Goal: Task Accomplishment & Management: Manage account settings

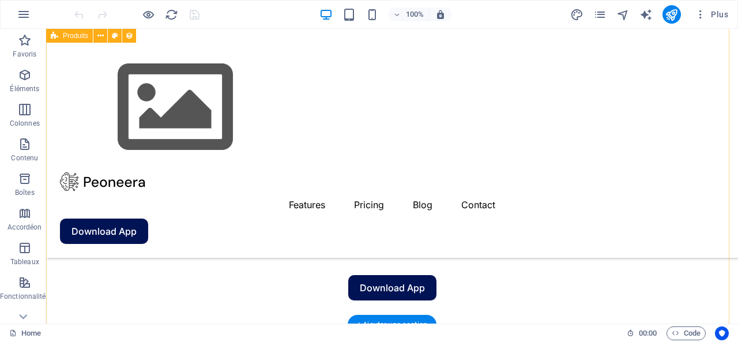
scroll to position [346, 0]
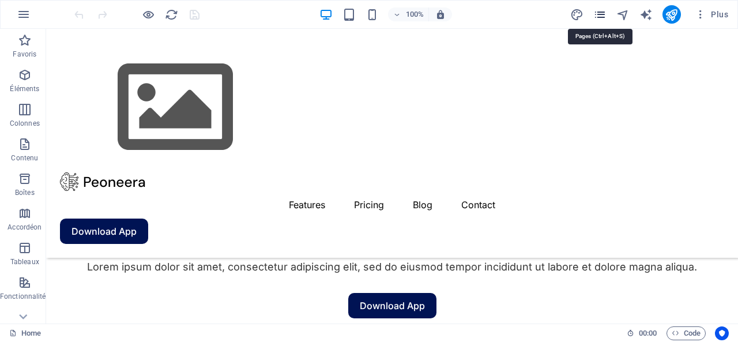
click at [600, 15] on icon "pages" at bounding box center [599, 14] width 13 height 13
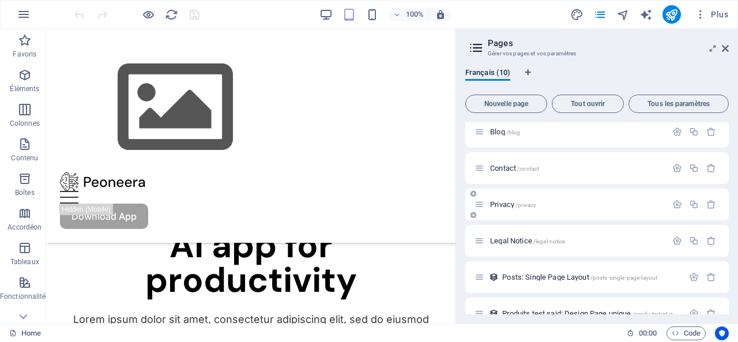
scroll to position [171, 0]
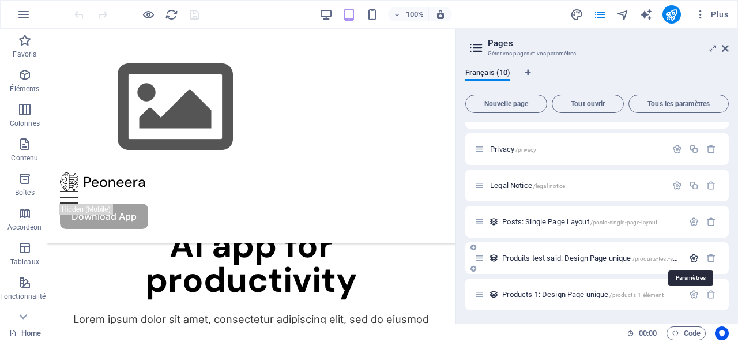
click at [689, 254] on icon "button" at bounding box center [694, 258] width 10 height 10
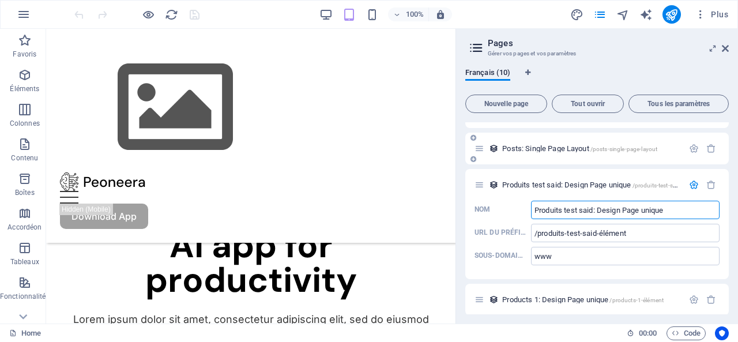
scroll to position [249, 0]
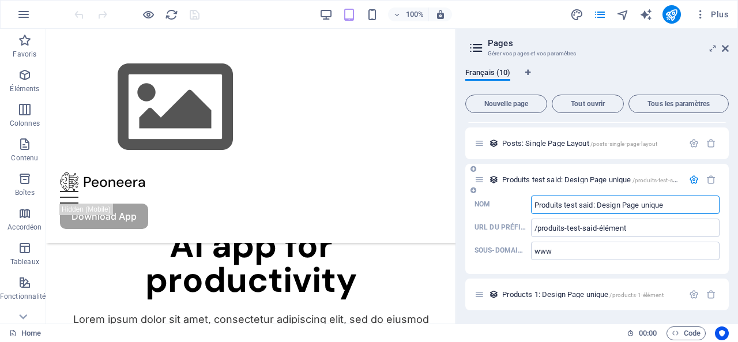
click at [690, 178] on icon "button" at bounding box center [694, 180] width 10 height 10
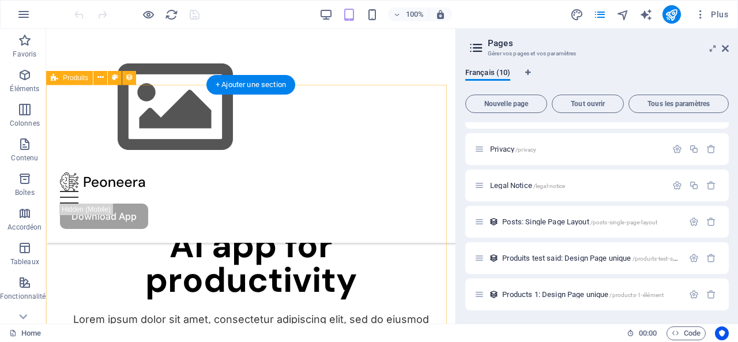
scroll to position [288, 0]
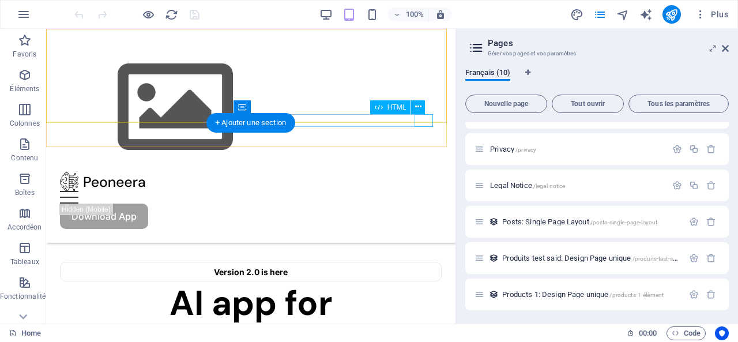
click at [422, 191] on div "Menu" at bounding box center [251, 197] width 382 height 13
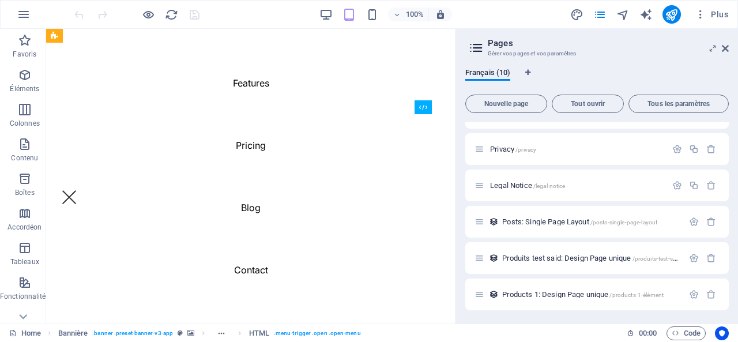
scroll to position [2132, 0]
click at [78, 191] on div "Menu" at bounding box center [69, 197] width 18 height 13
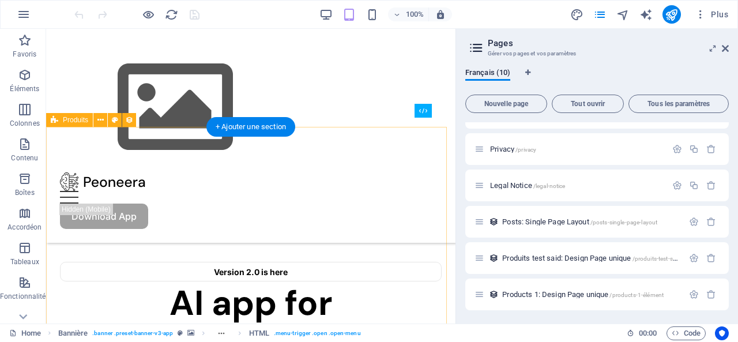
scroll to position [231, 0]
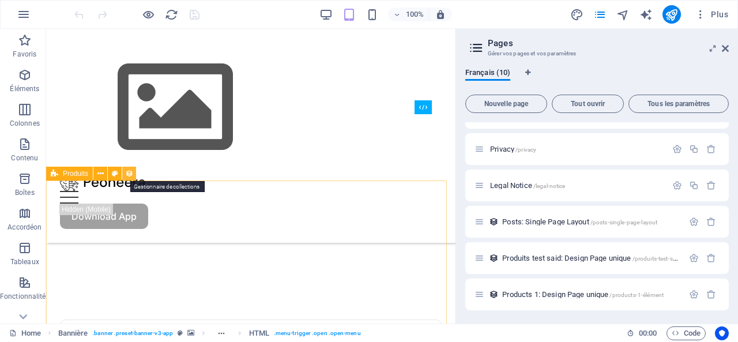
click at [128, 172] on icon at bounding box center [129, 174] width 8 height 12
select select "68ded302af89e349ff0dd1af"
select select "createdAt_DESC"
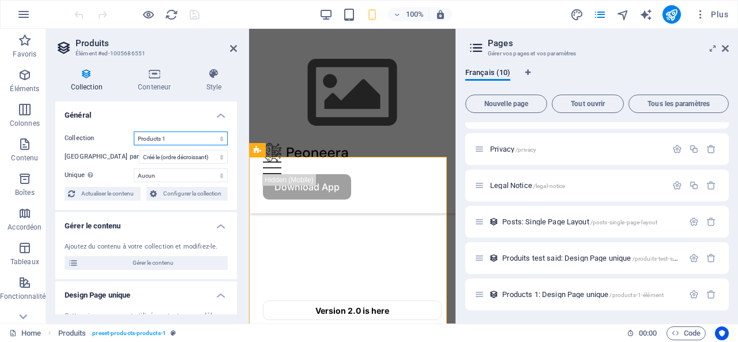
click at [218, 139] on select "Posts Products 1 Produits test said" at bounding box center [181, 138] width 94 height 14
click at [134, 131] on select "Posts Products 1 Produits test said" at bounding box center [181, 138] width 94 height 14
select select "68ded302af89e349ff0dd1af"
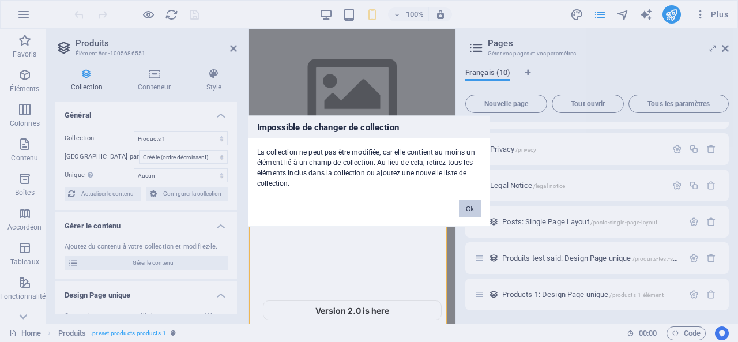
click at [470, 209] on button "Ok" at bounding box center [470, 207] width 22 height 17
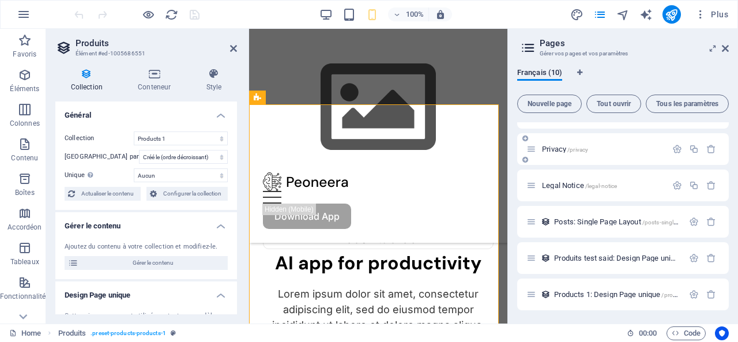
drag, startPoint x: 456, startPoint y: 158, endPoint x: 600, endPoint y: 158, distance: 144.1
click at [597, 158] on aside "Pages Gérer vos pages et vos paramètres Français (10) Nouvelle page Tout ouvrir…" at bounding box center [622, 176] width 231 height 294
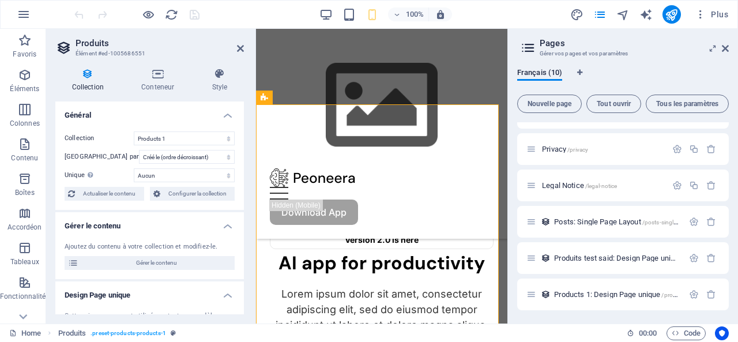
drag, startPoint x: 248, startPoint y: 171, endPoint x: 173, endPoint y: 167, distance: 75.0
click at [173, 167] on aside "Produits Élément #ed-1005686551 Collection Conteneur Style Général Collection P…" at bounding box center [151, 176] width 210 height 294
click at [724, 46] on icon at bounding box center [725, 48] width 7 height 9
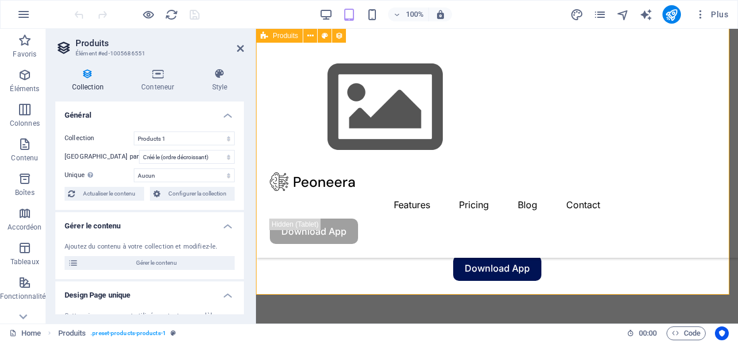
scroll to position [346, 0]
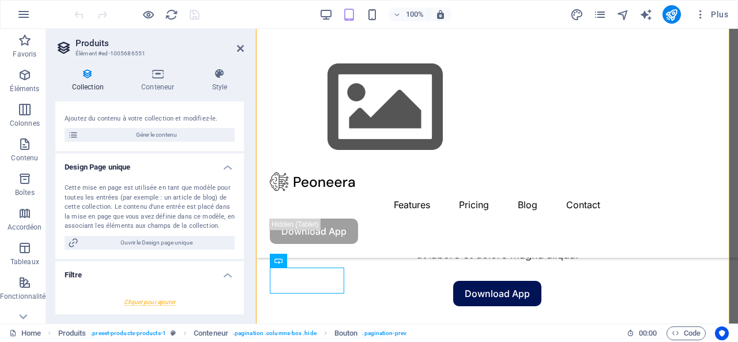
scroll to position [173, 0]
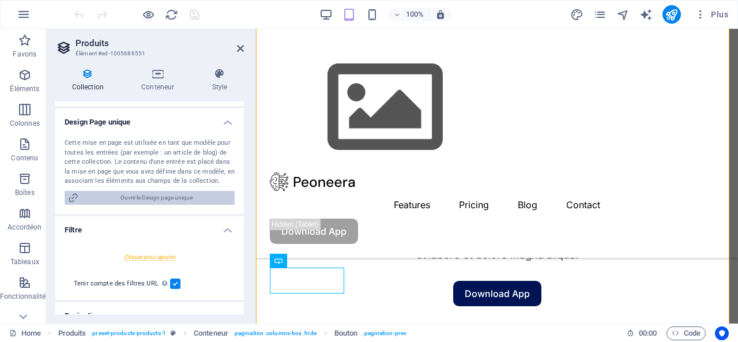
click at [150, 194] on span "Ouvrir le Design page unique" at bounding box center [156, 198] width 149 height 14
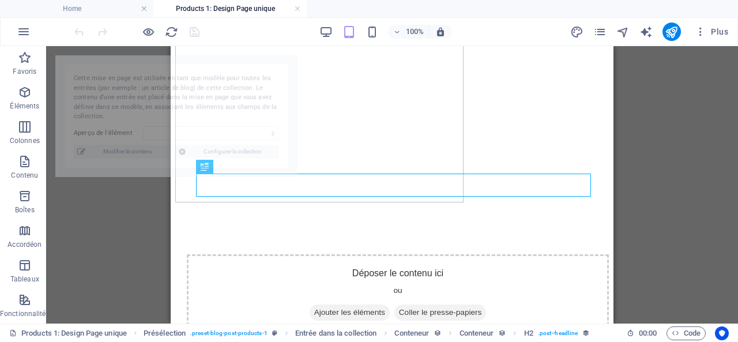
scroll to position [485, 0]
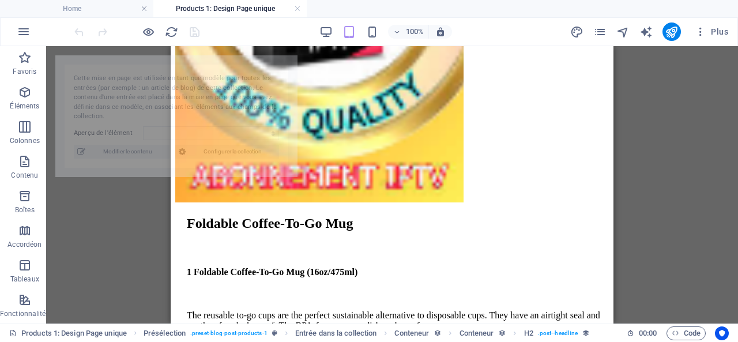
select select "68ded3036bf475346f03a5cf"
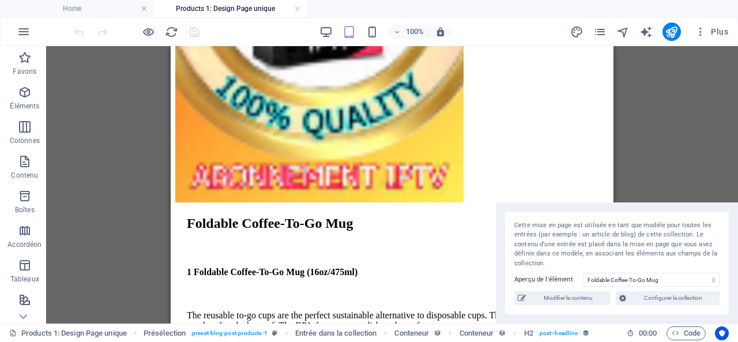
drag, startPoint x: 294, startPoint y: 108, endPoint x: 737, endPoint y: 278, distance: 474.1
click at [737, 278] on div "Cette mise en page est utilisée en tant que modèle pour toutes les entrées (par…" at bounding box center [617, 263] width 242 height 122
click at [677, 297] on span "Configurer la collection" at bounding box center [672, 298] width 86 height 14
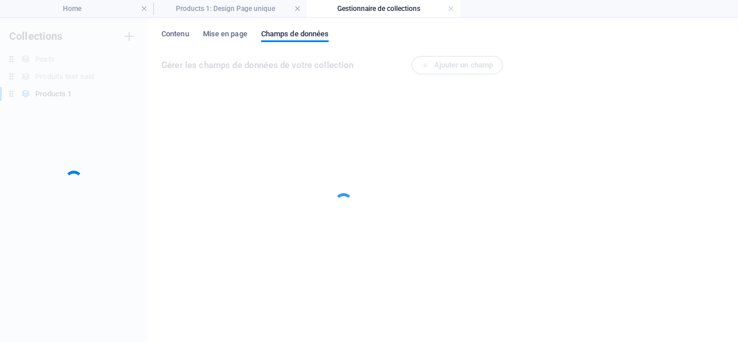
scroll to position [0, 0]
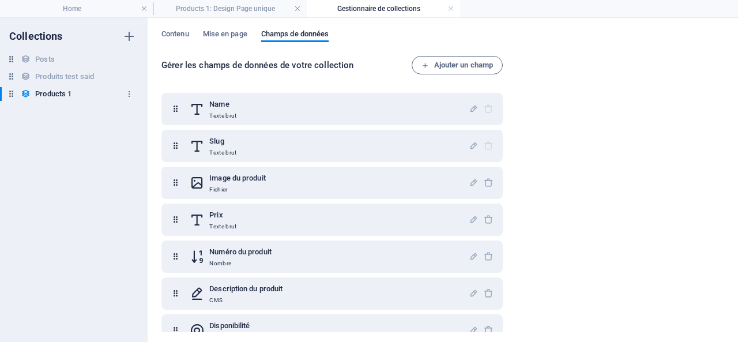
click at [43, 93] on h6 "Products 1" at bounding box center [53, 94] width 36 height 14
click at [131, 89] on button "button" at bounding box center [129, 94] width 14 height 18
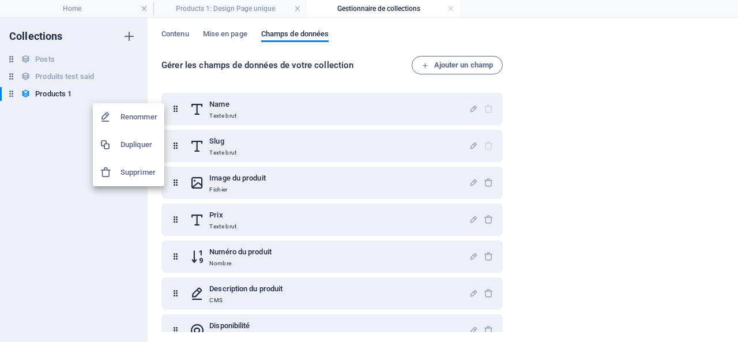
click at [10, 94] on div at bounding box center [369, 171] width 738 height 342
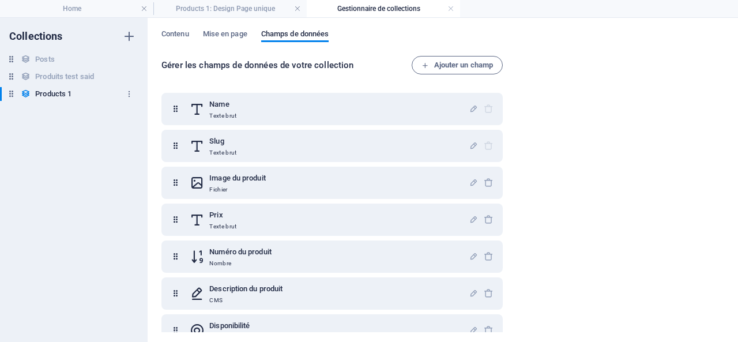
click at [12, 94] on icon at bounding box center [11, 94] width 10 height 10
click at [37, 94] on h6 "Products 1" at bounding box center [53, 94] width 36 height 14
click at [233, 36] on span "Mise en page" at bounding box center [225, 35] width 44 height 16
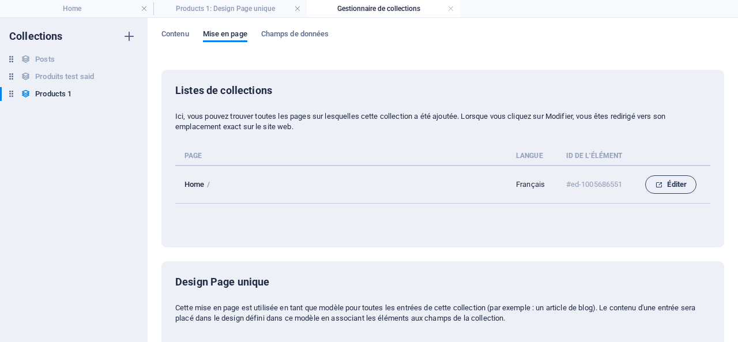
click at [679, 182] on span "Éditer" at bounding box center [671, 185] width 32 height 14
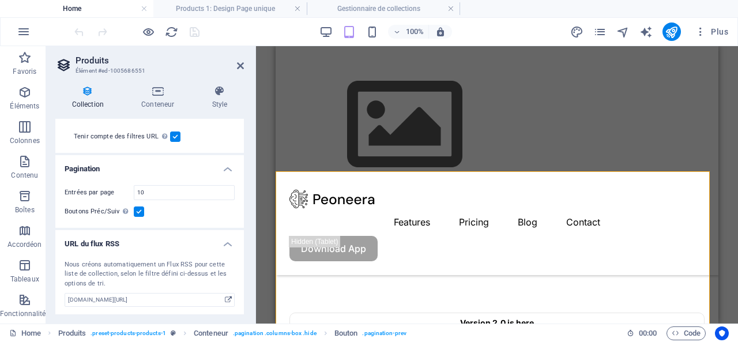
scroll to position [338, 0]
click at [86, 95] on icon at bounding box center [87, 91] width 65 height 12
click at [160, 96] on icon at bounding box center [158, 91] width 66 height 12
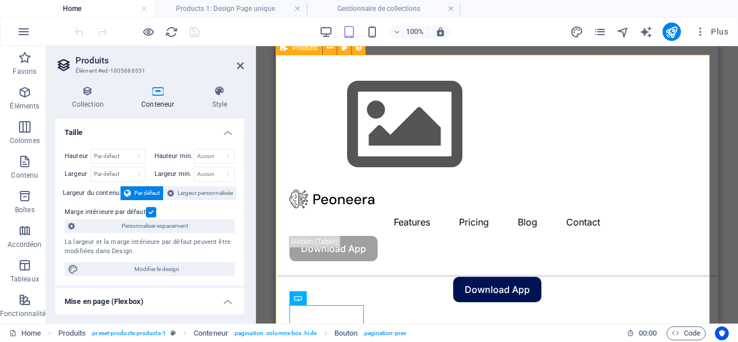
scroll to position [382, 0]
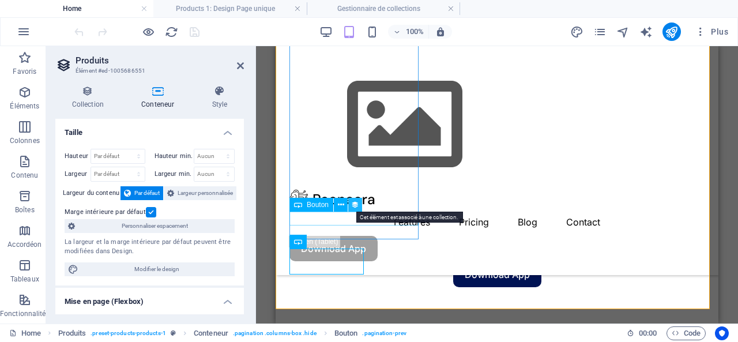
click at [353, 205] on icon at bounding box center [355, 205] width 8 height 12
select select "name"
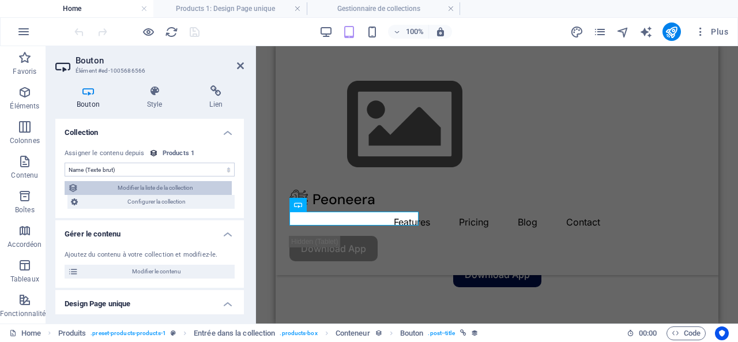
click at [165, 185] on span "Modifier la liste de la collection" at bounding box center [155, 188] width 146 height 14
select select "68ded302af89e349ff0dd1af"
select select "createdAt_DESC"
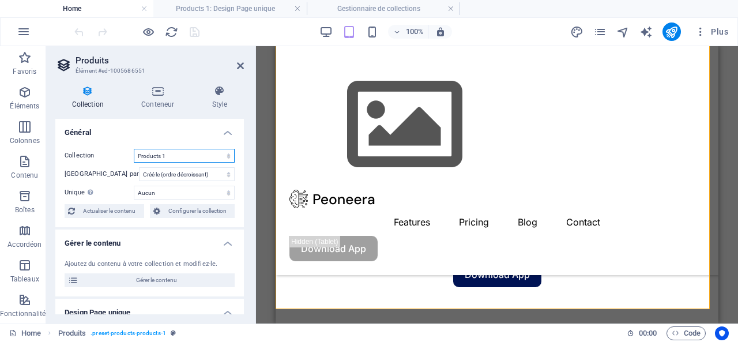
click at [170, 155] on select "Posts Products 1 Produits test said" at bounding box center [184, 156] width 101 height 14
click at [134, 149] on select "Posts Products 1 Produits test said" at bounding box center [184, 156] width 101 height 14
select select "68ded302af89e349ff0dd1af"
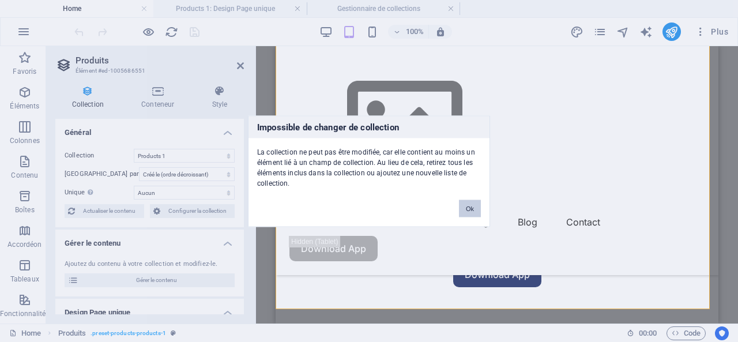
click at [470, 206] on button "Ok" at bounding box center [470, 207] width 22 height 17
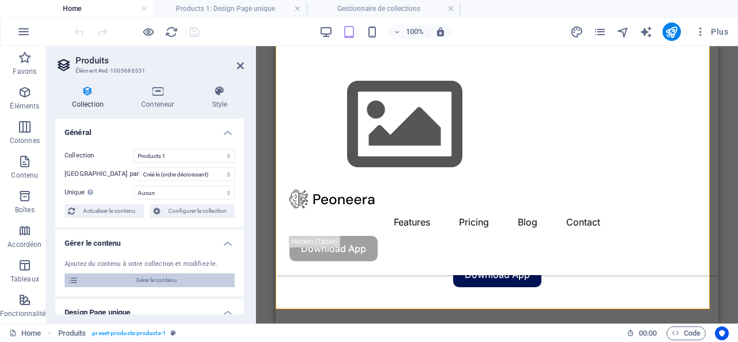
click at [161, 278] on span "Gérer le contenu" at bounding box center [156, 280] width 149 height 14
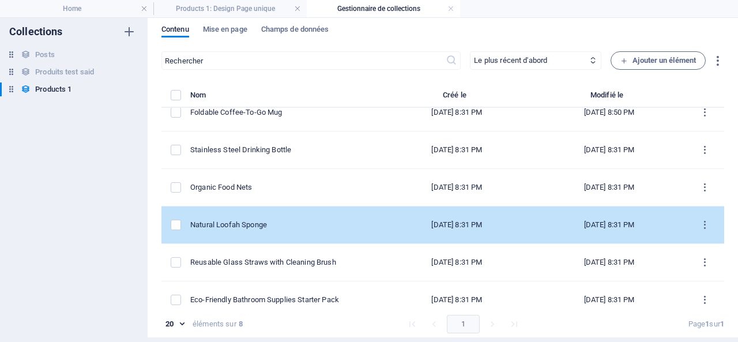
scroll to position [0, 0]
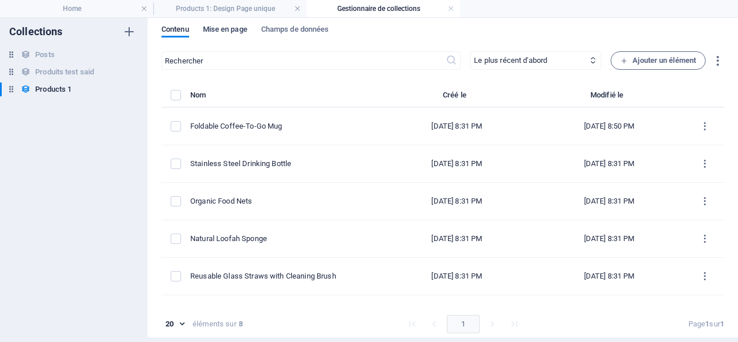
click at [218, 27] on span "Mise en page" at bounding box center [225, 30] width 44 height 16
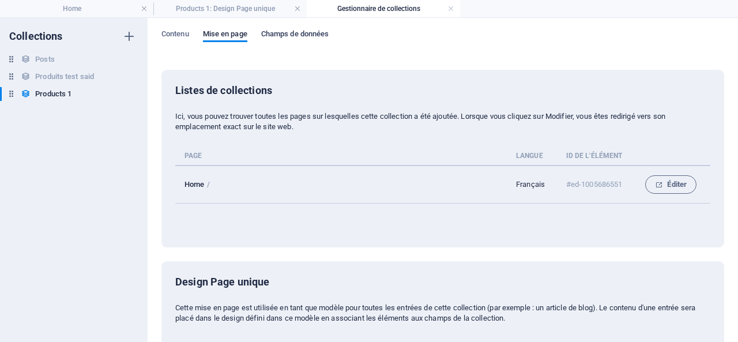
click at [281, 31] on span "Champs de données" at bounding box center [295, 35] width 68 height 16
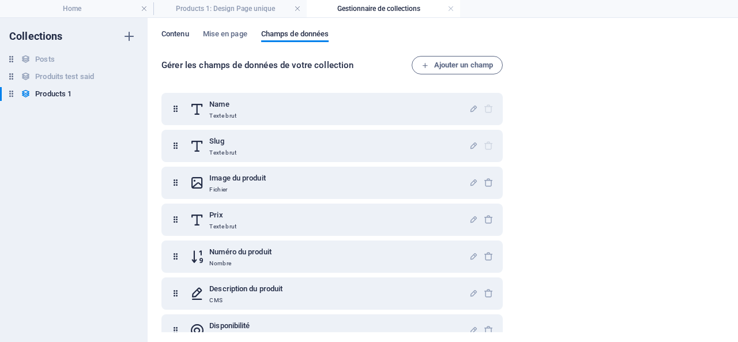
click at [168, 31] on span "Contenu" at bounding box center [175, 35] width 28 height 16
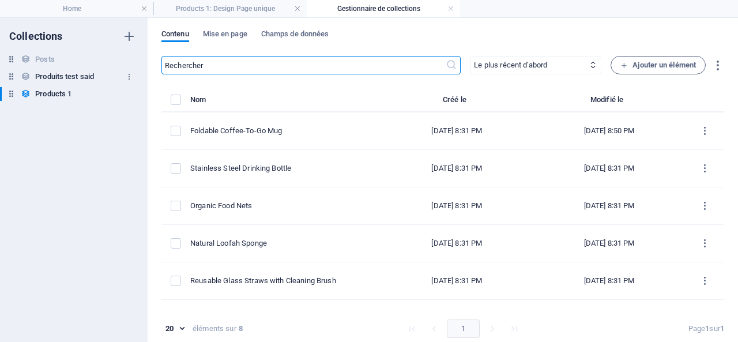
click at [74, 74] on h6 "Produits test said" at bounding box center [64, 77] width 59 height 14
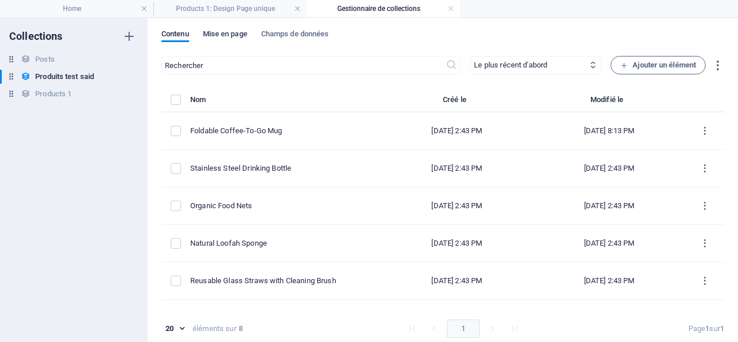
click at [228, 31] on span "Mise en page" at bounding box center [225, 35] width 44 height 16
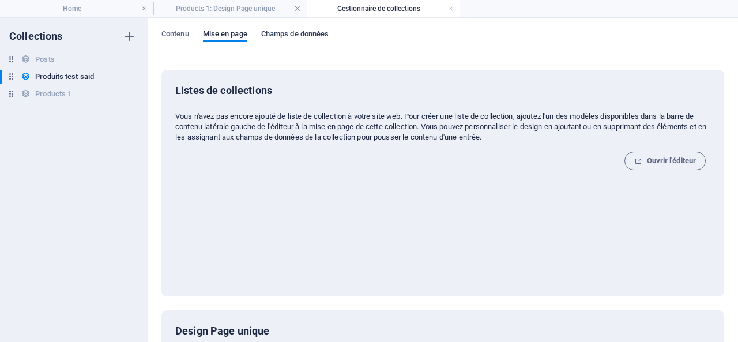
click at [291, 31] on span "Champs de données" at bounding box center [295, 35] width 68 height 16
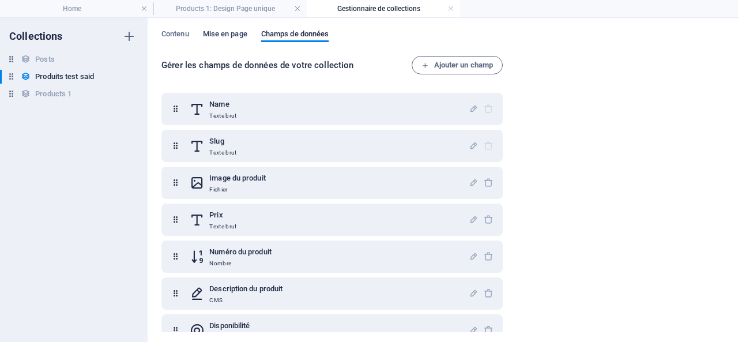
click at [220, 33] on span "Mise en page" at bounding box center [225, 35] width 44 height 16
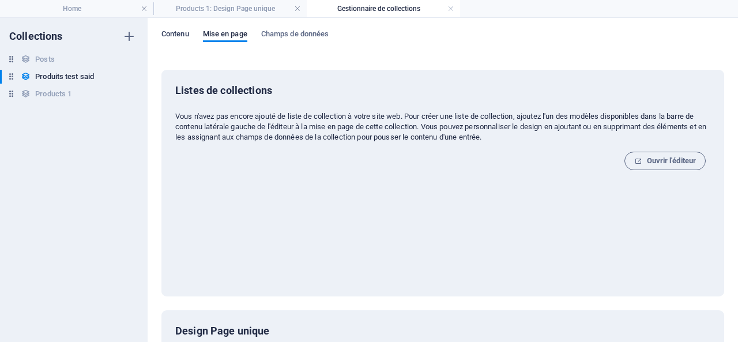
click at [181, 36] on span "Contenu" at bounding box center [175, 35] width 28 height 16
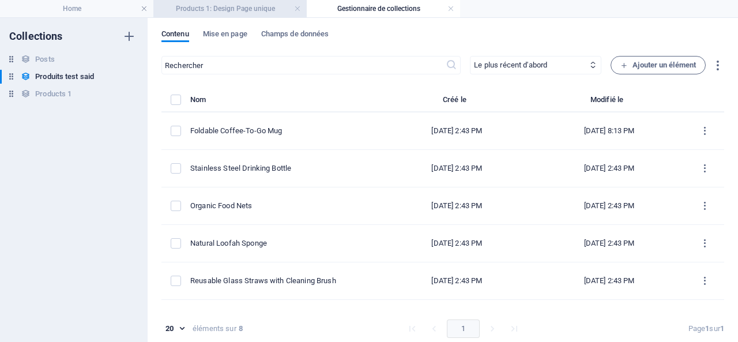
click at [243, 6] on h4 "Products 1: Design Page unique" at bounding box center [229, 8] width 153 height 13
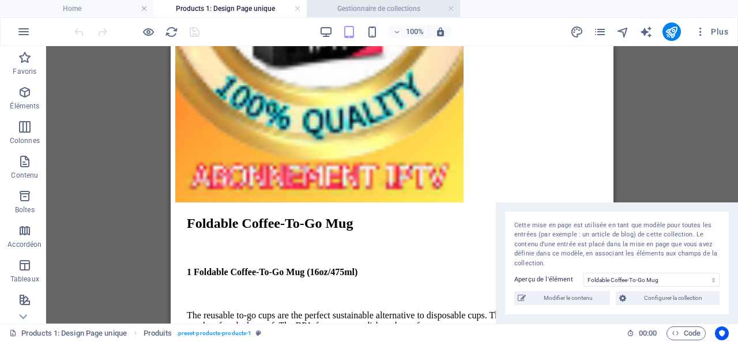
click at [345, 9] on h4 "Gestionnaire de collections" at bounding box center [383, 8] width 153 height 13
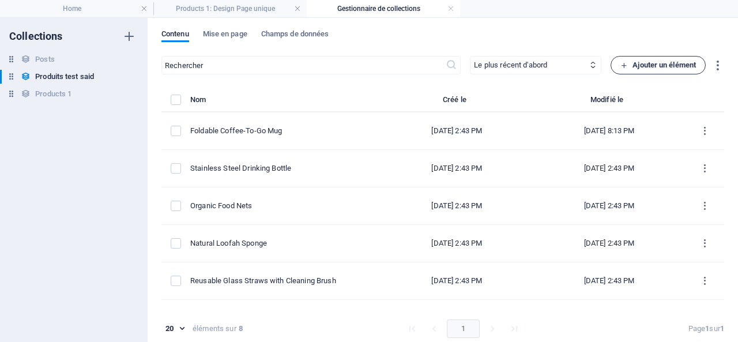
click at [644, 59] on span "Ajouter un élément" at bounding box center [657, 65] width 75 height 14
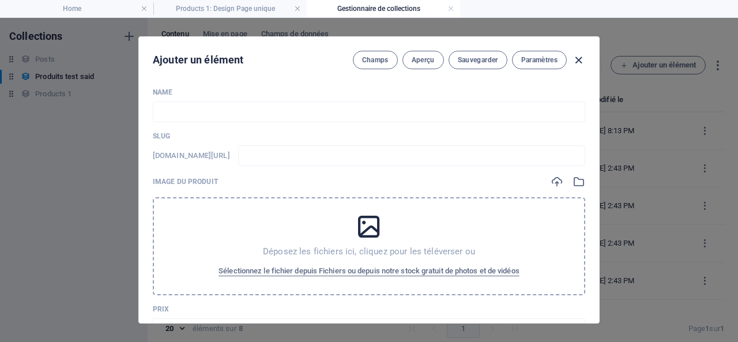
click at [580, 56] on icon "button" at bounding box center [578, 60] width 13 height 13
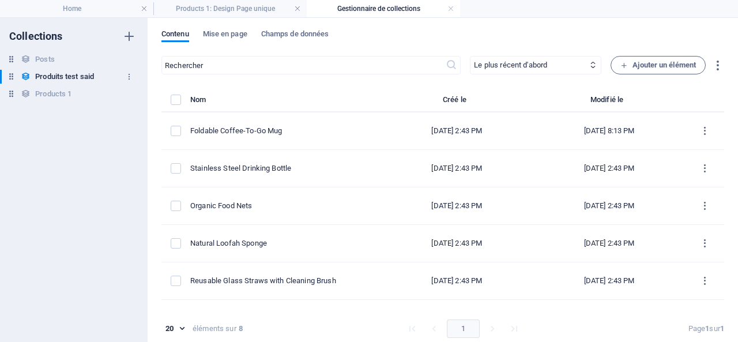
click at [13, 78] on icon at bounding box center [11, 76] width 10 height 10
click at [38, 81] on h6 "Produits test said" at bounding box center [64, 77] width 59 height 14
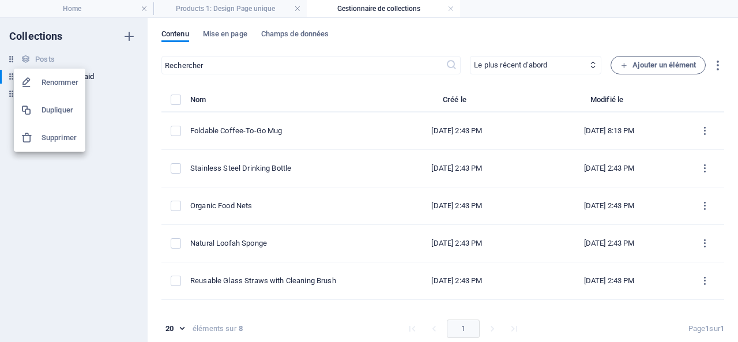
click at [67, 172] on div at bounding box center [369, 171] width 738 height 342
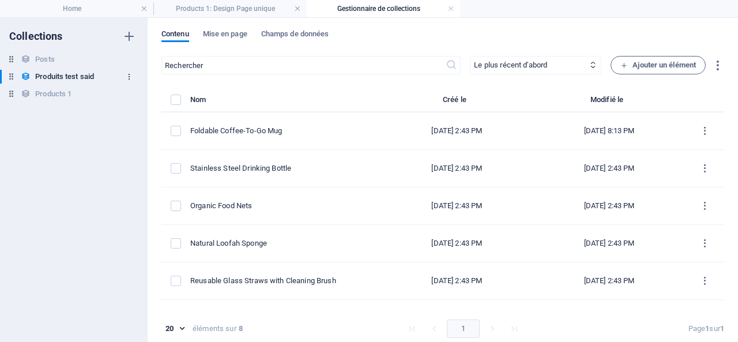
click at [128, 74] on icon "button" at bounding box center [129, 77] width 8 height 8
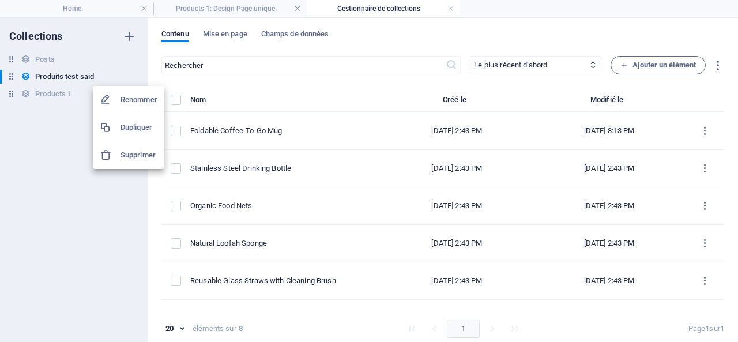
click at [62, 214] on div at bounding box center [369, 171] width 738 height 342
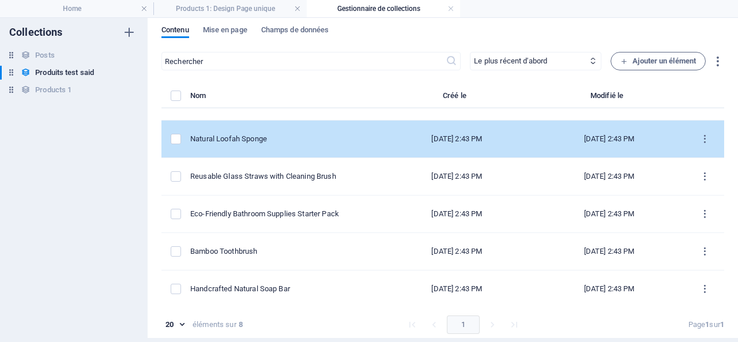
scroll to position [5, 0]
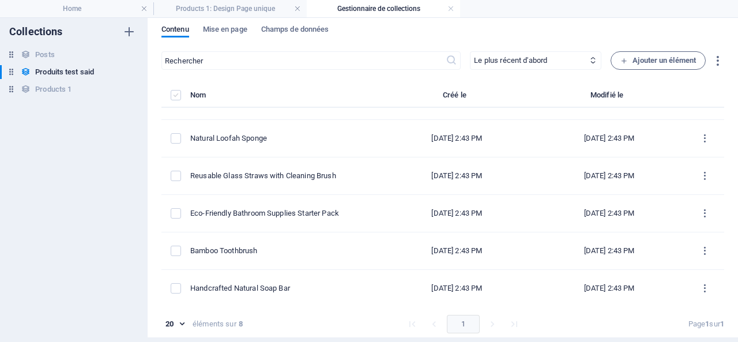
click at [176, 93] on label "items list" at bounding box center [176, 95] width 10 height 10
click at [0, 0] on input "items list" at bounding box center [0, 0] width 0 height 0
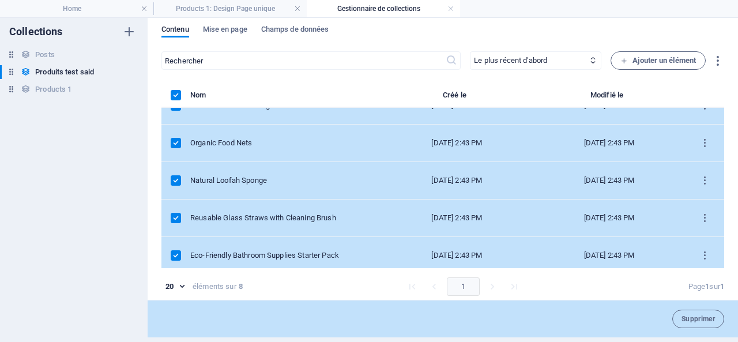
scroll to position [0, 0]
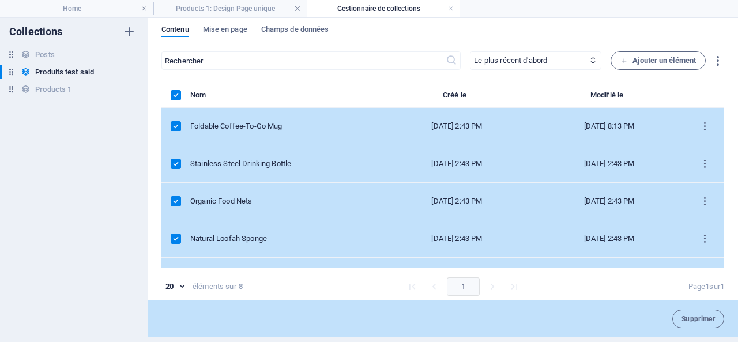
click at [281, 73] on div "​ Le plus récent d'abord Le plus ancien d'abord Dernière modification le Name (…" at bounding box center [442, 196] width 562 height 291
click at [450, 7] on link at bounding box center [450, 8] width 7 height 11
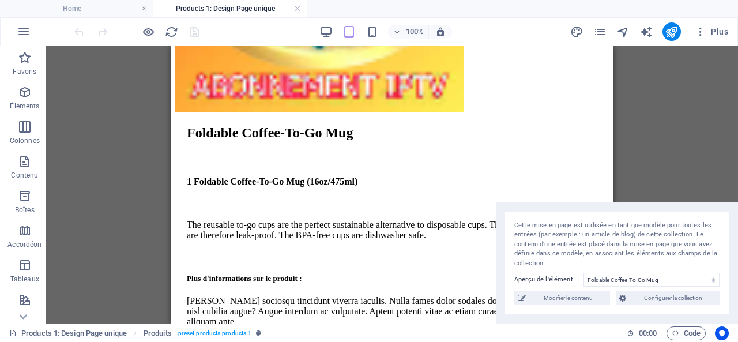
scroll to position [691, 0]
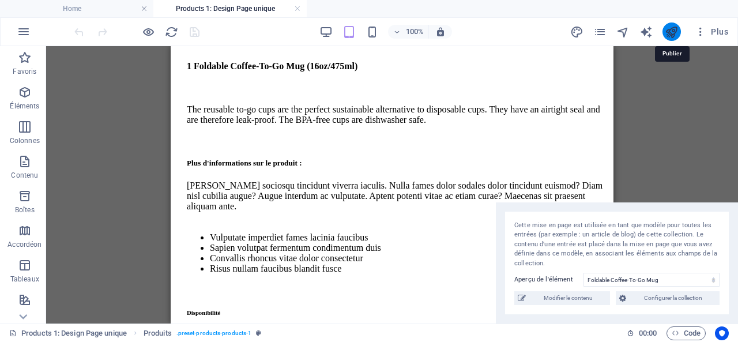
click at [672, 29] on icon "publish" at bounding box center [670, 31] width 13 height 13
